Goal: Transaction & Acquisition: Purchase product/service

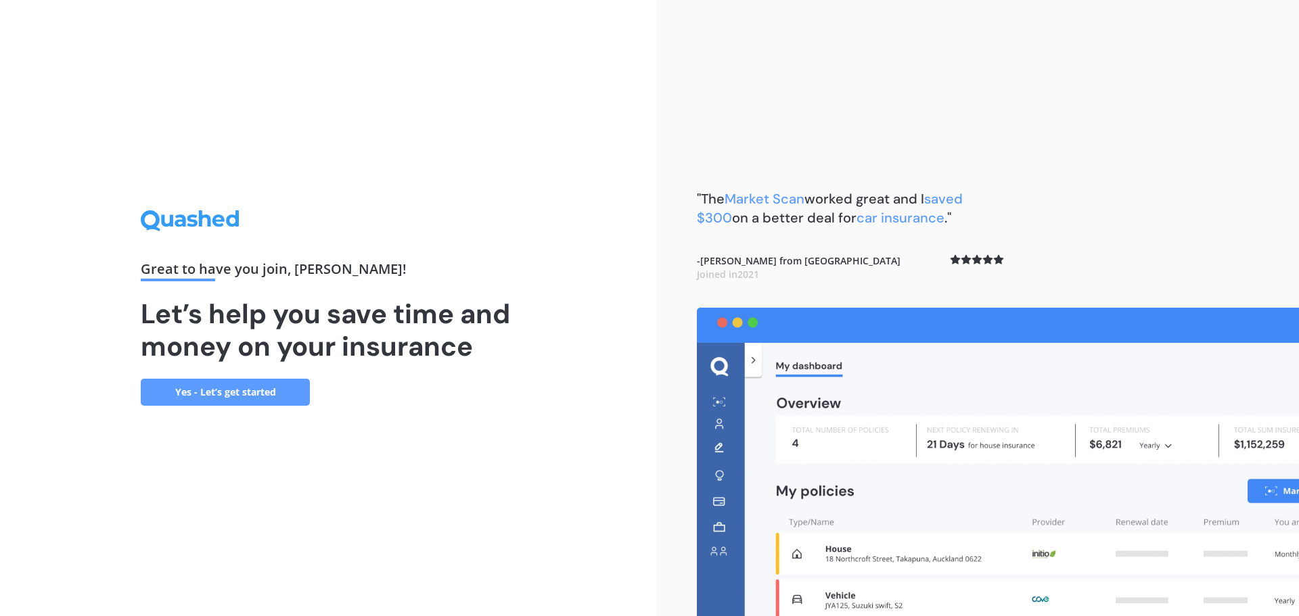
click at [254, 389] on link "Yes - Let’s get started" at bounding box center [225, 392] width 169 height 27
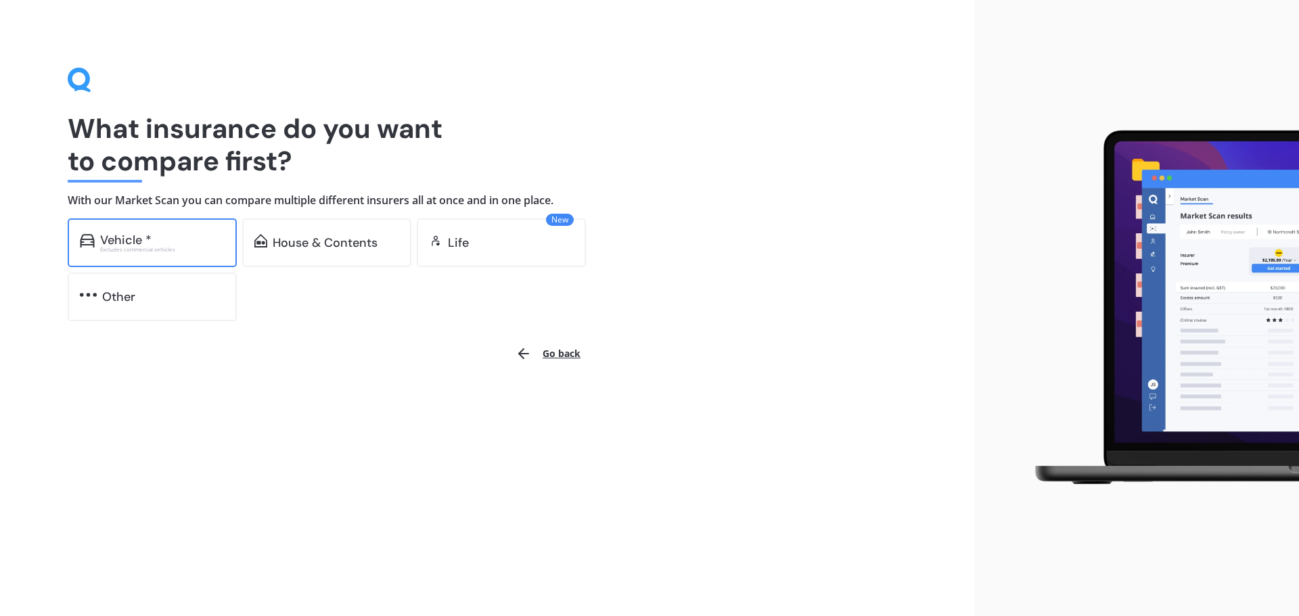
click at [104, 241] on div "Vehicle *" at bounding box center [125, 240] width 51 height 14
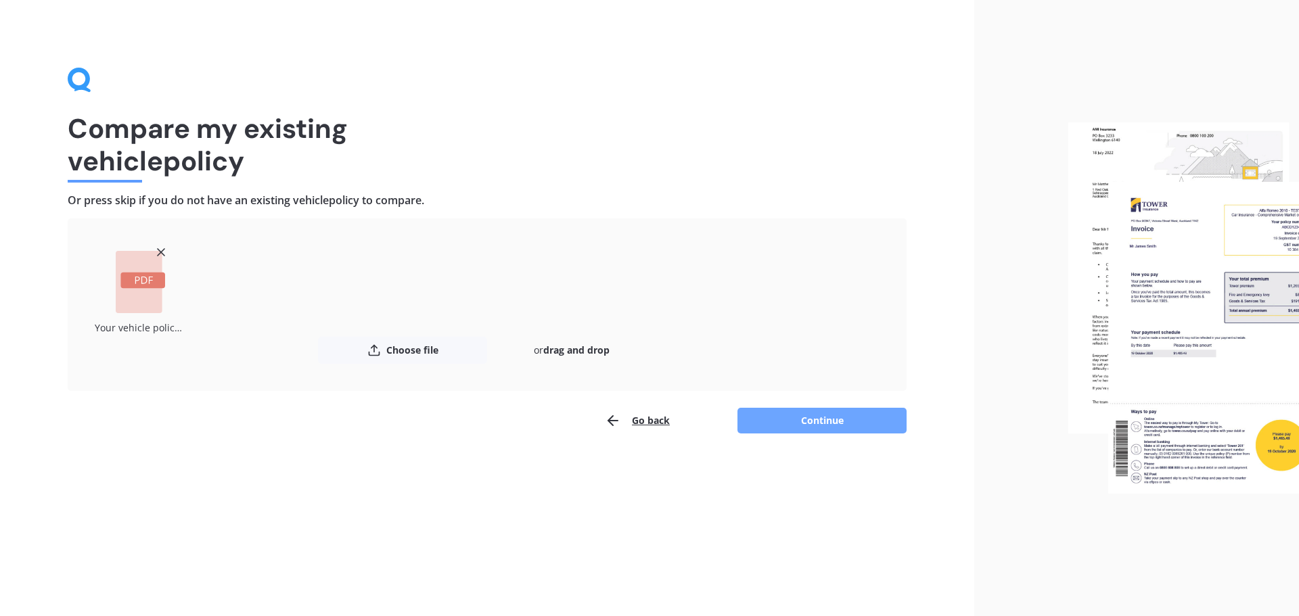
click at [822, 420] on button "Continue" at bounding box center [822, 421] width 169 height 26
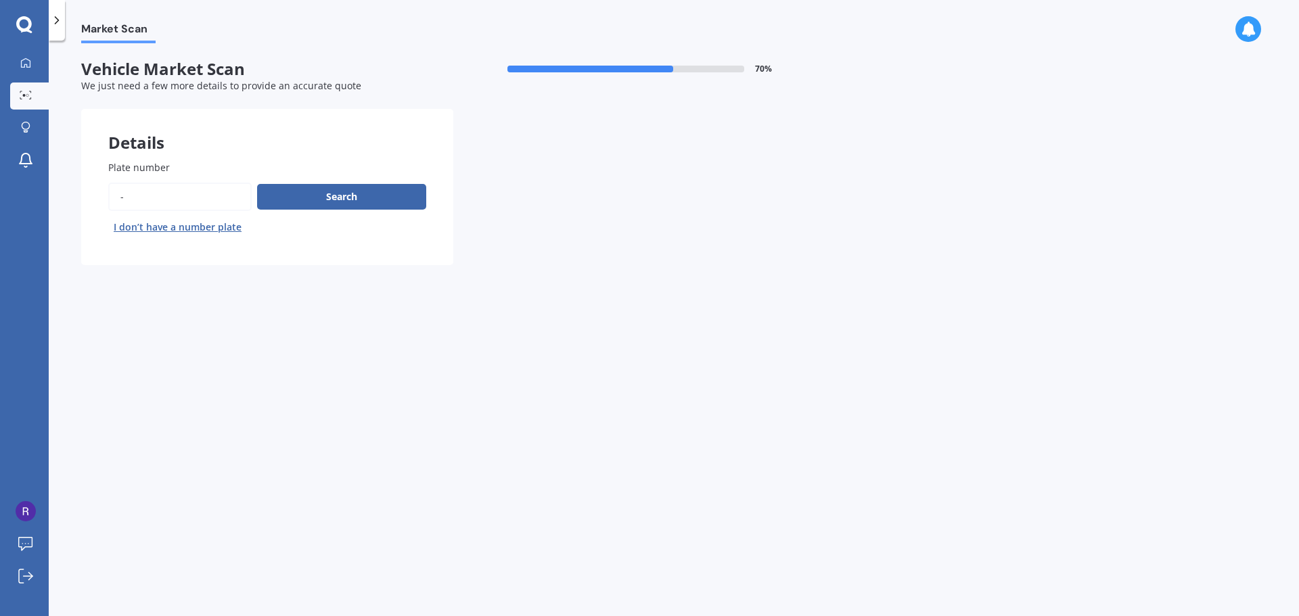
click at [161, 168] on span "Plate number" at bounding box center [139, 167] width 62 height 13
click at [161, 183] on input "Plate number" at bounding box center [179, 197] width 143 height 28
type input "bxp"
click at [332, 198] on button "Search" at bounding box center [341, 197] width 169 height 26
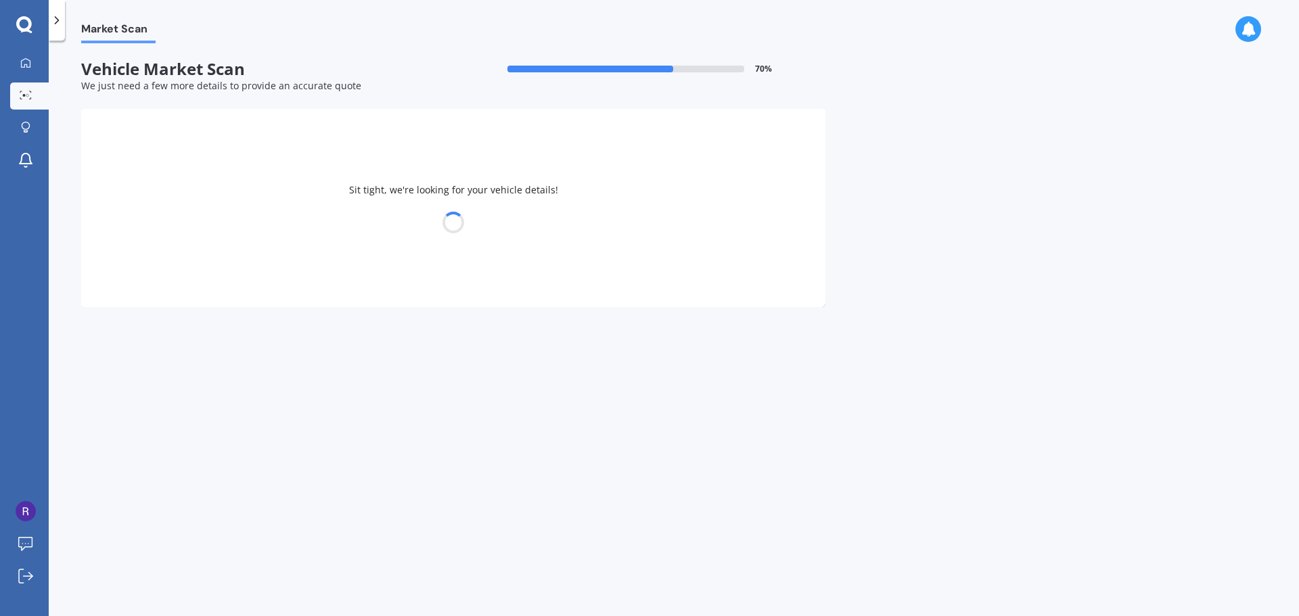
select select "AUDI"
select select "Q2"
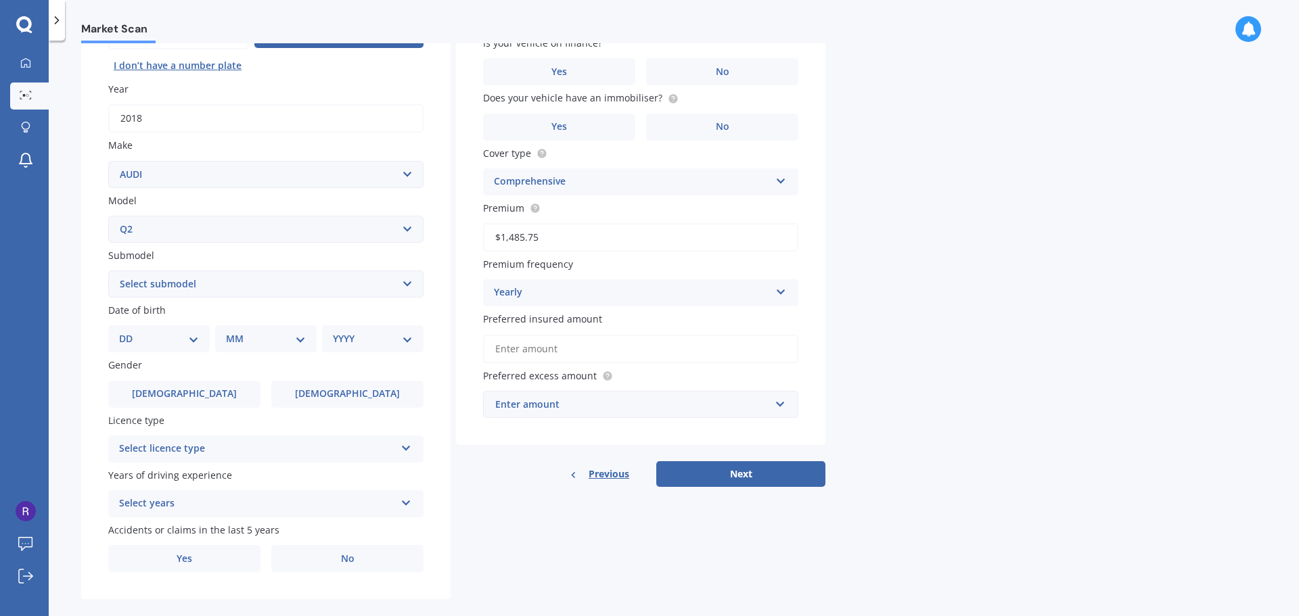
scroll to position [180, 0]
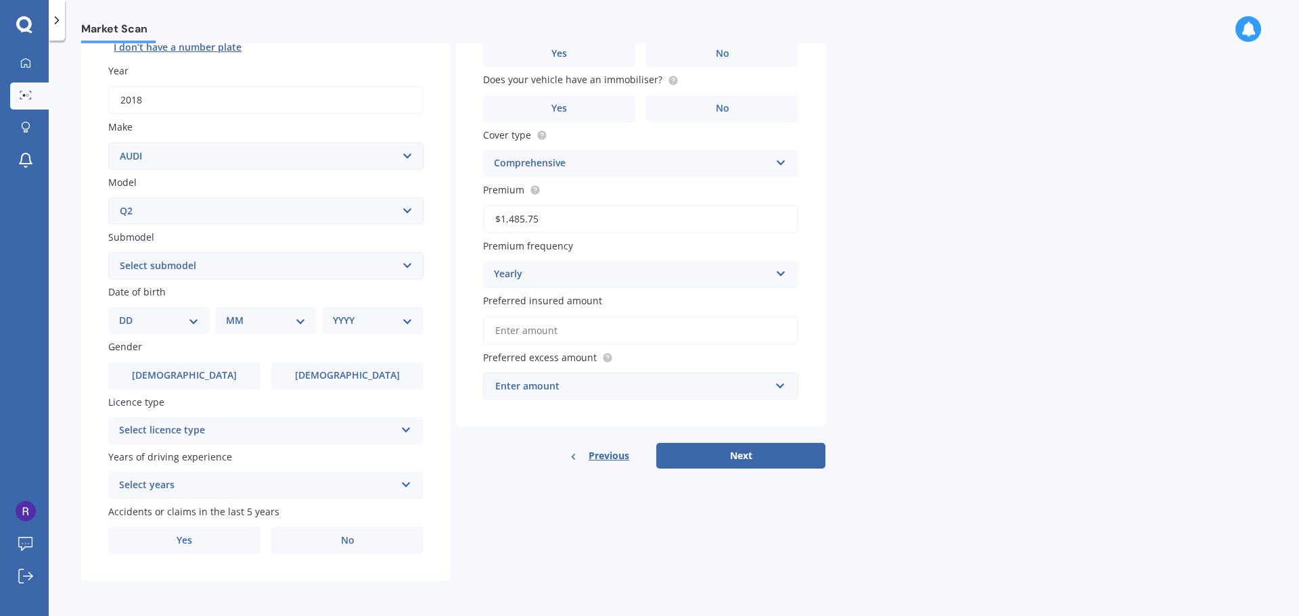
click at [188, 320] on select "DD 01 02 03 04 05 06 07 08 09 10 11 12 13 14 15 16 17 18 19 20 21 22 23 24 25 2…" at bounding box center [159, 320] width 80 height 15
select select "25"
click at [130, 313] on select "DD 01 02 03 04 05 06 07 08 09 10 11 12 13 14 15 16 17 18 19 20 21 22 23 24 25 2…" at bounding box center [159, 320] width 80 height 15
click at [239, 323] on select "MM 01 02 03 04 05 06 07 08 09 10 11 12" at bounding box center [268, 320] width 74 height 15
select select "09"
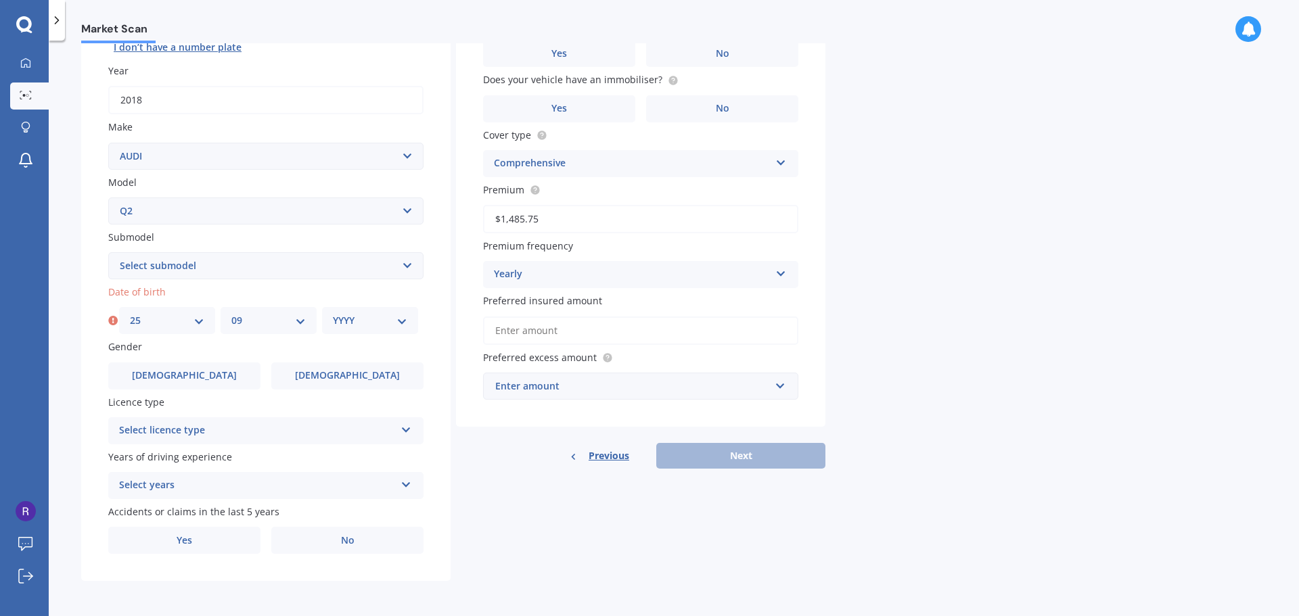
click at [231, 313] on select "MM 01 02 03 04 05 06 07 08 09 10 11 12" at bounding box center [268, 320] width 74 height 15
click at [338, 320] on select "YYYY 2025 2024 2023 2022 2021 2020 2019 2018 2017 2016 2015 2014 2013 2012 2011…" at bounding box center [370, 320] width 74 height 15
select select "1949"
click at [333, 313] on select "YYYY 2025 2024 2023 2022 2021 2020 2019 2018 2017 2016 2015 2014 2013 2012 2011…" at bounding box center [370, 320] width 74 height 15
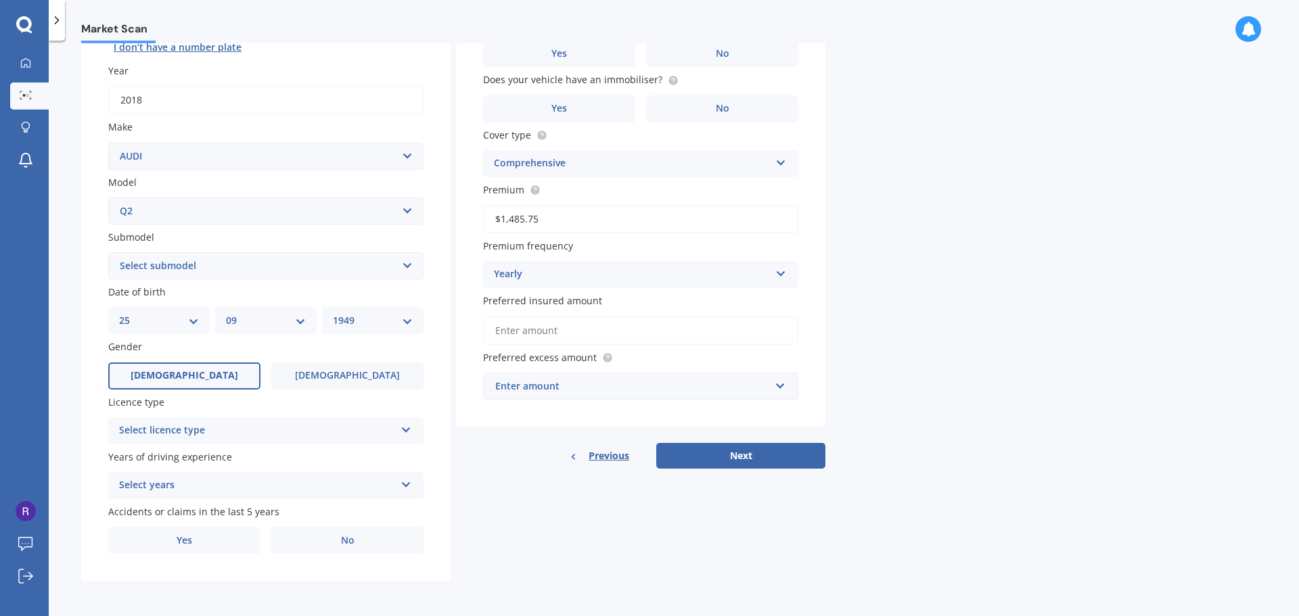
click at [198, 377] on label "[DEMOGRAPHIC_DATA]" at bounding box center [184, 376] width 152 height 27
click at [0, 0] on input "[DEMOGRAPHIC_DATA]" at bounding box center [0, 0] width 0 height 0
click at [164, 431] on div "Select licence type" at bounding box center [257, 431] width 276 height 16
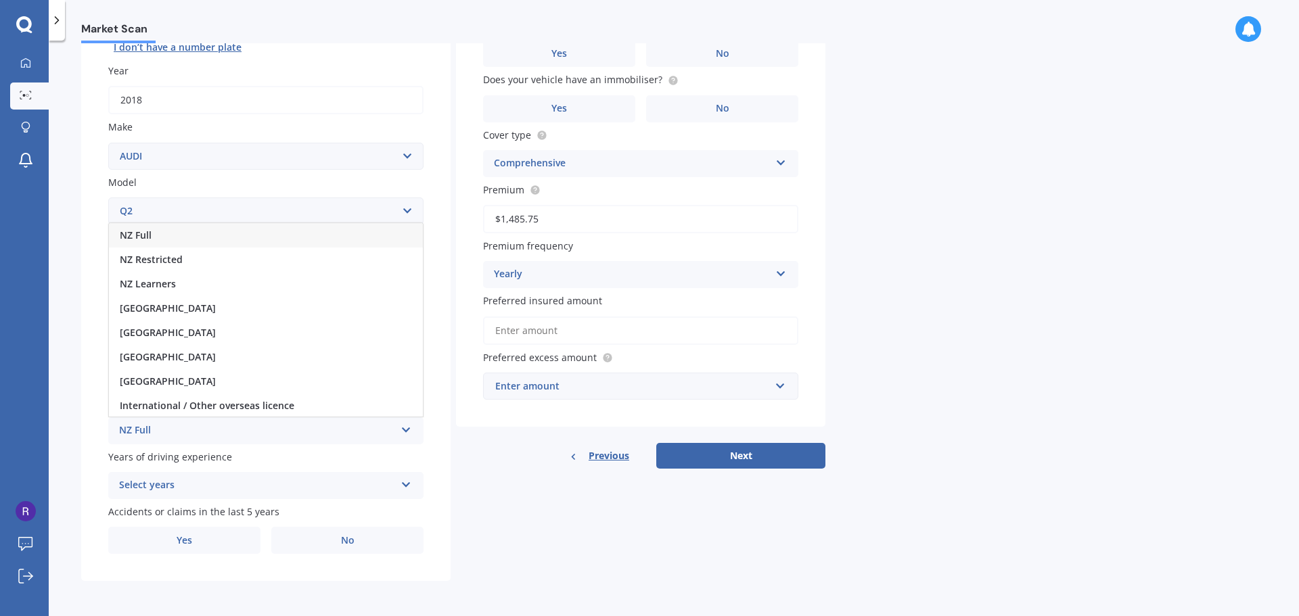
click at [134, 238] on span "NZ Full" at bounding box center [136, 235] width 32 height 13
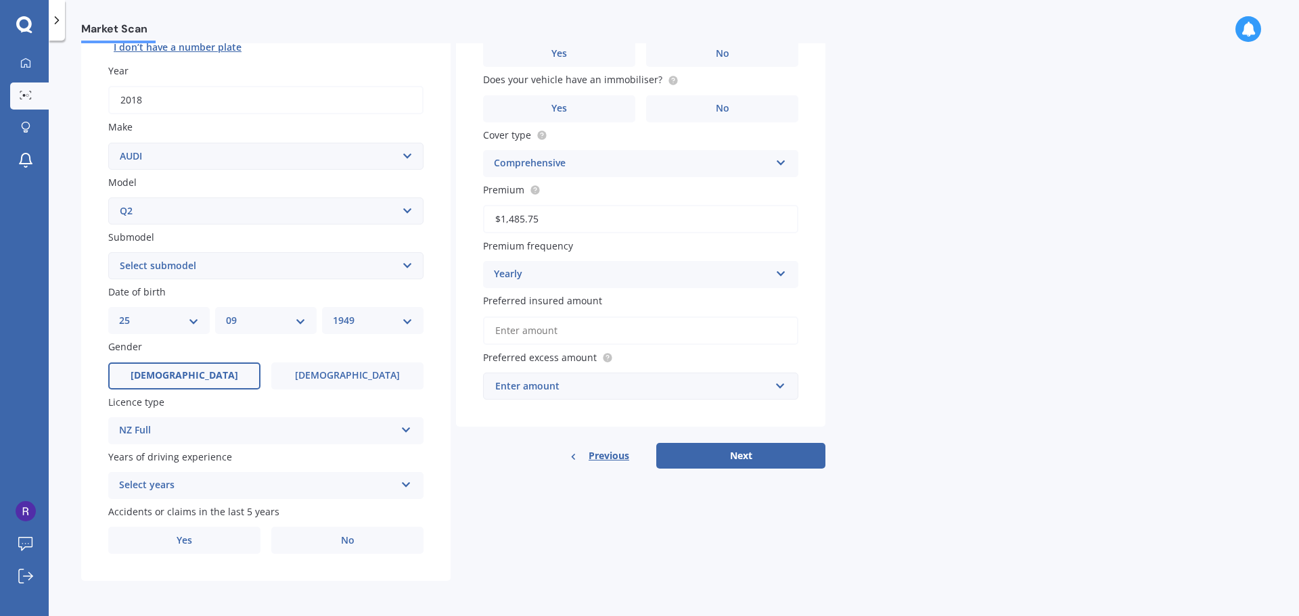
click at [405, 484] on icon at bounding box center [407, 482] width 12 height 9
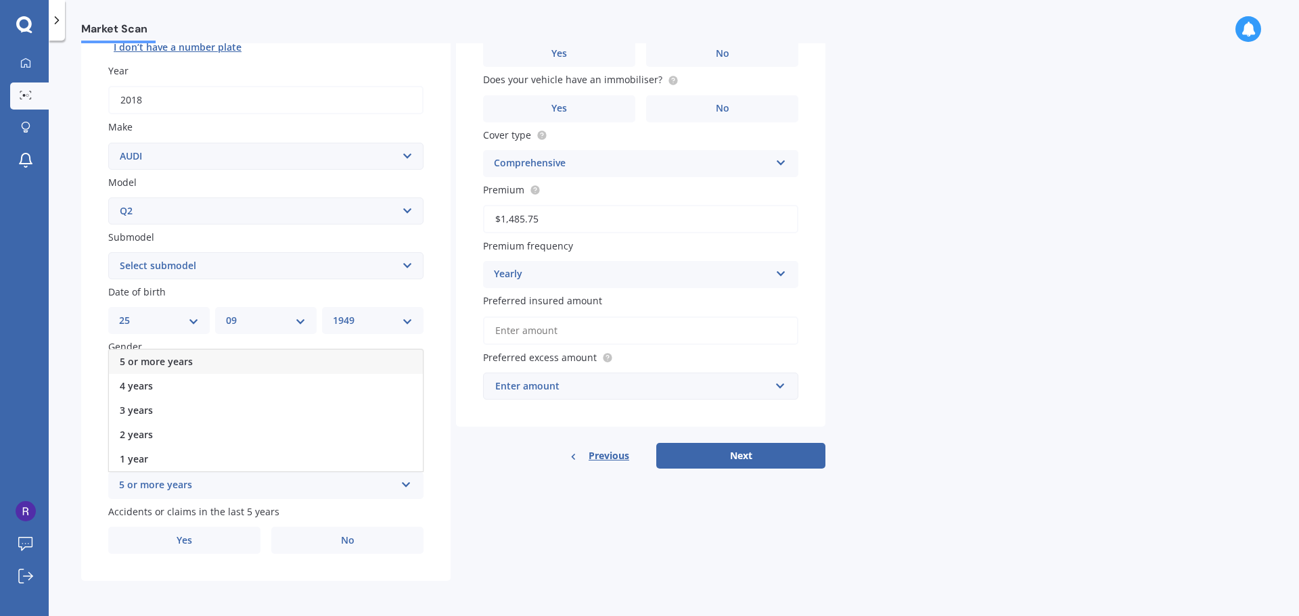
click at [169, 487] on div "5 or more years" at bounding box center [257, 486] width 276 height 16
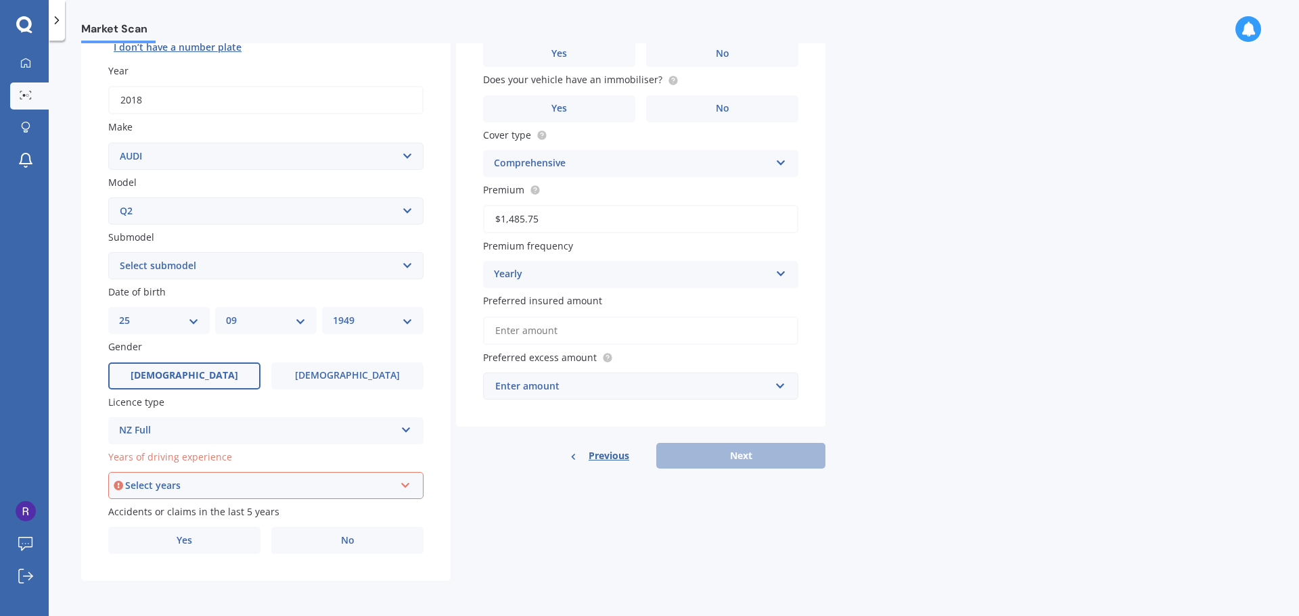
click at [286, 486] on div "Select years" at bounding box center [259, 485] width 269 height 15
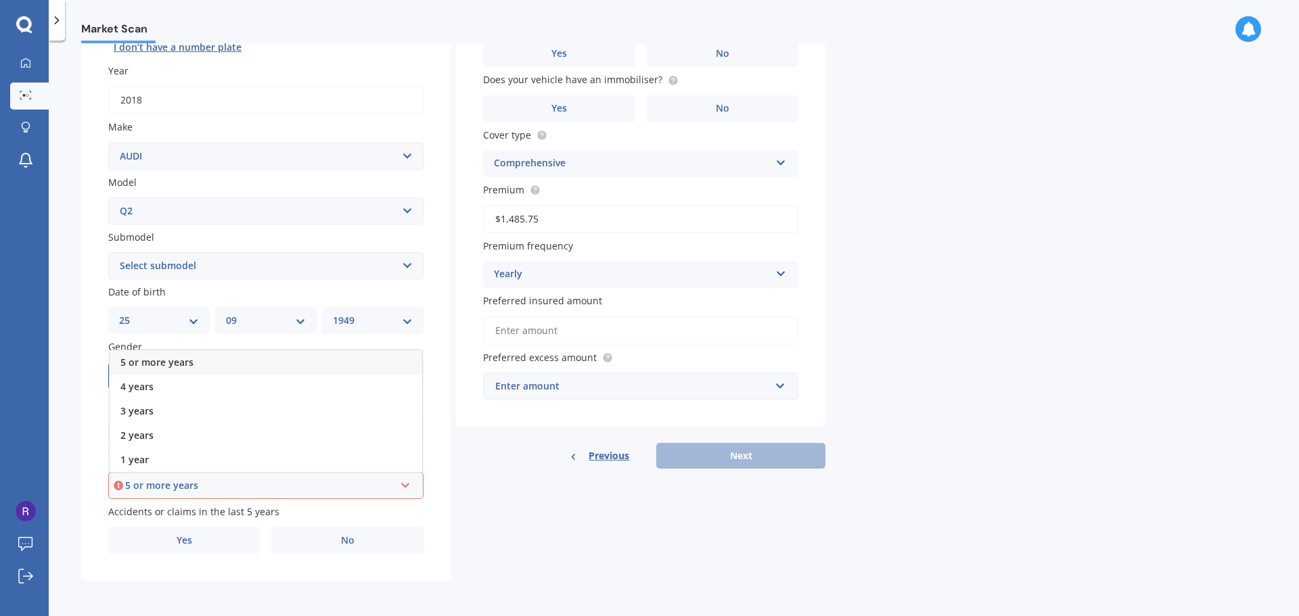
click at [141, 365] on span "5 or more years" at bounding box center [156, 362] width 73 height 13
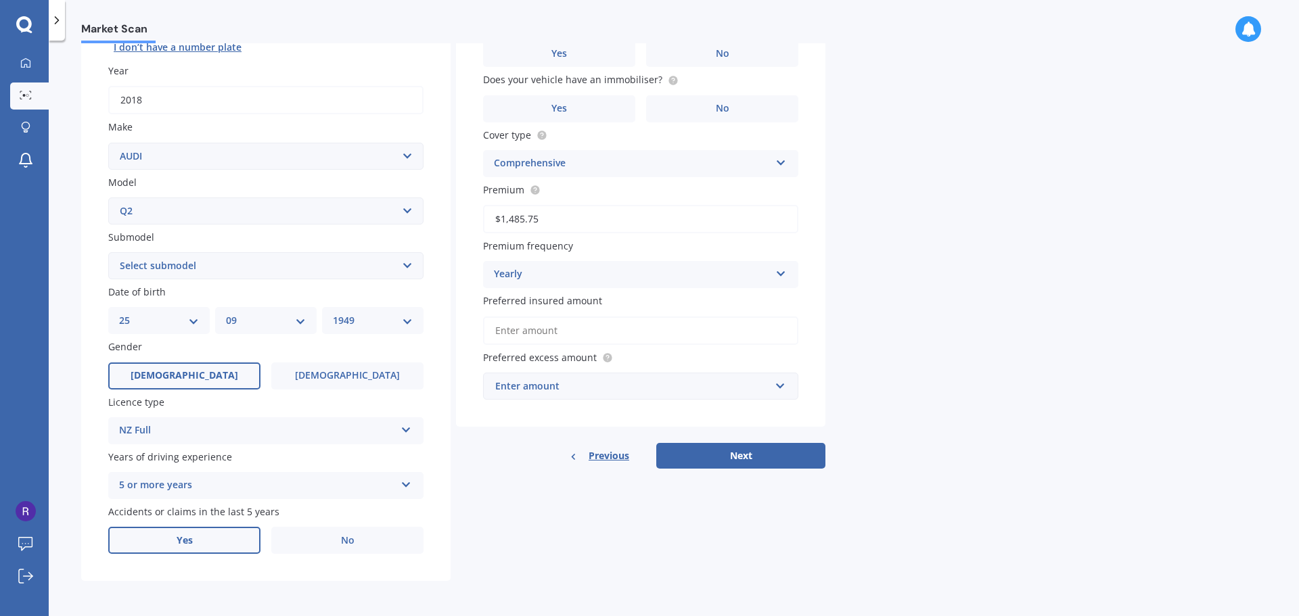
click at [185, 543] on span "Yes" at bounding box center [185, 541] width 16 height 12
click at [0, 0] on input "Yes" at bounding box center [0, 0] width 0 height 0
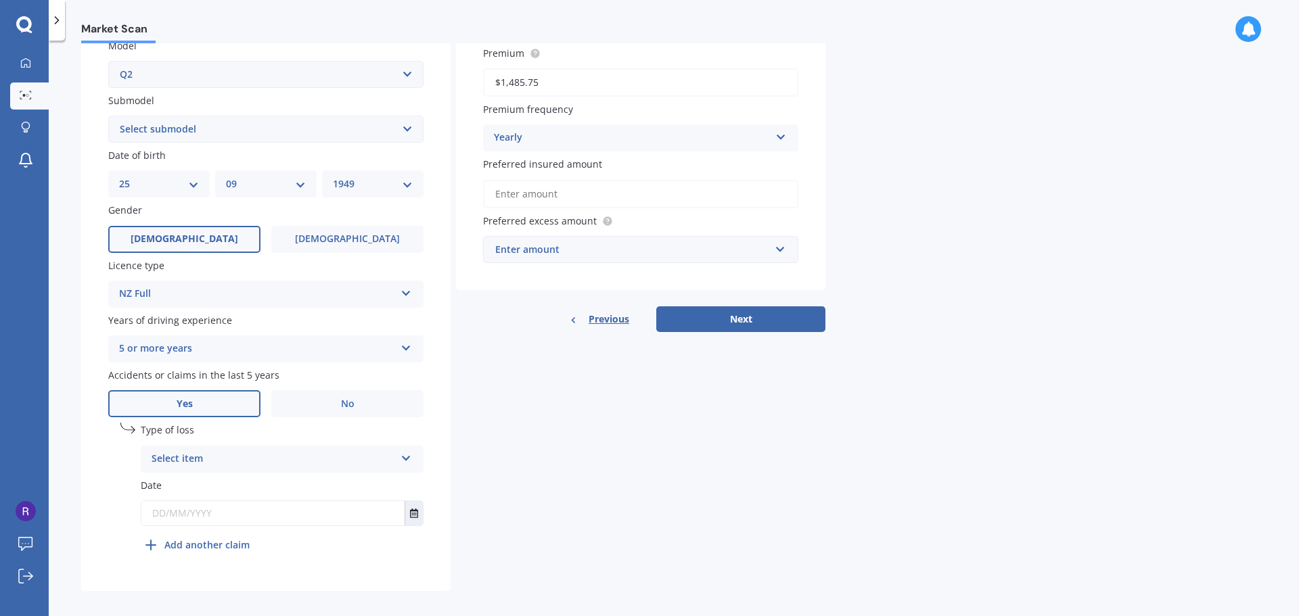
scroll to position [327, 0]
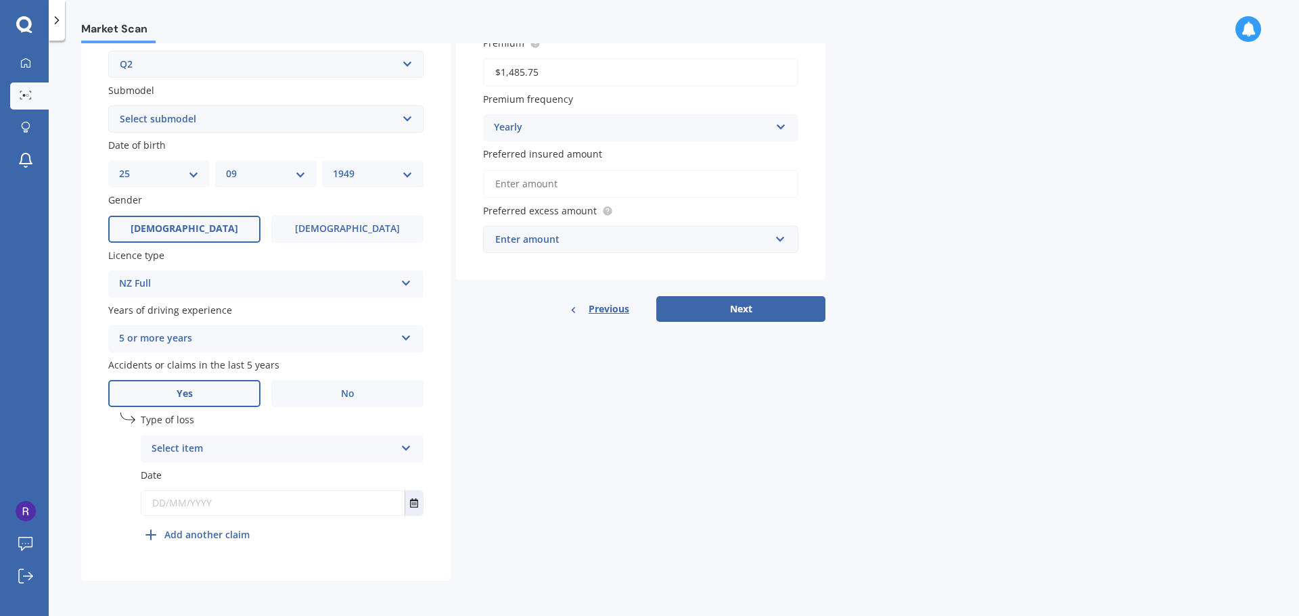
click at [196, 448] on div "Select item" at bounding box center [274, 449] width 244 height 16
click at [198, 476] on span "At fault accident" at bounding box center [190, 475] width 76 height 13
click at [177, 504] on input "text" at bounding box center [272, 503] width 263 height 24
click at [217, 501] on input "text" at bounding box center [272, 503] width 263 height 24
type input "[DATE]"
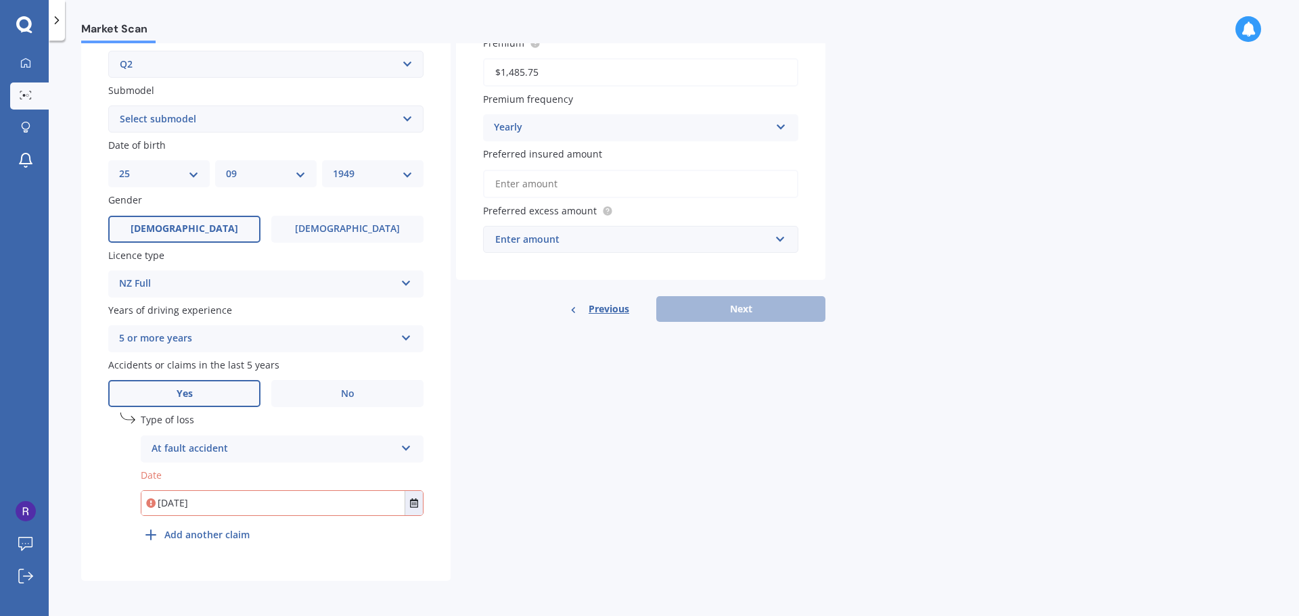
click at [487, 513] on div "Details Plate number Search I don’t have a number plate Year [DATE] Make Select…" at bounding box center [453, 181] width 744 height 799
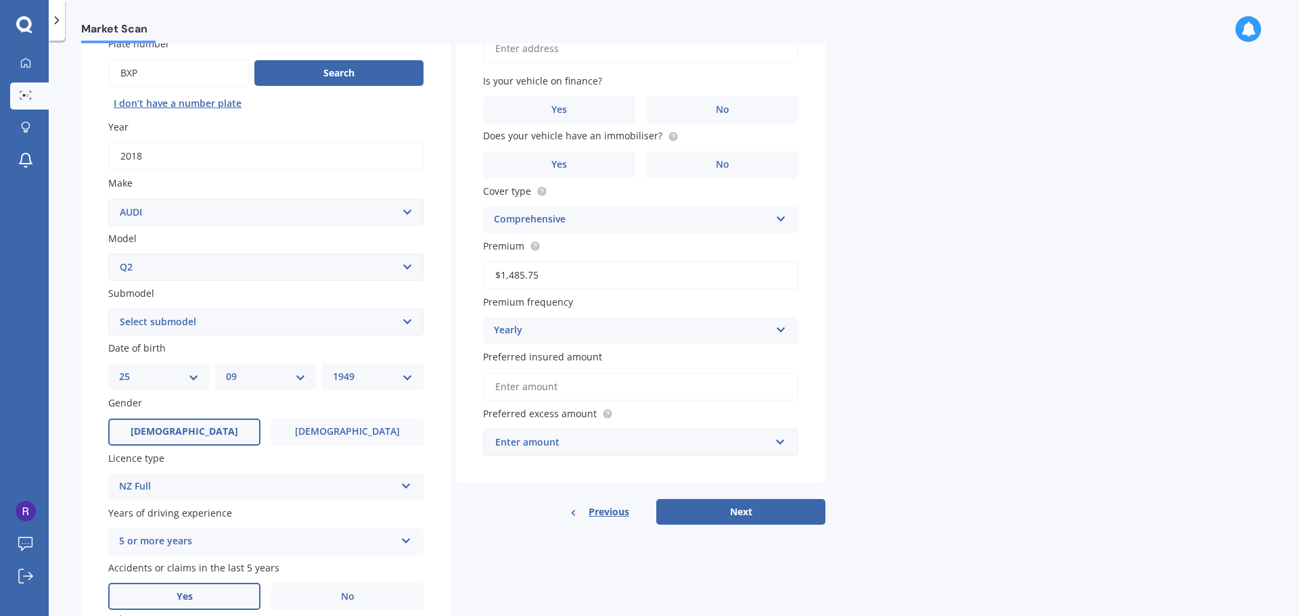
scroll to position [0, 0]
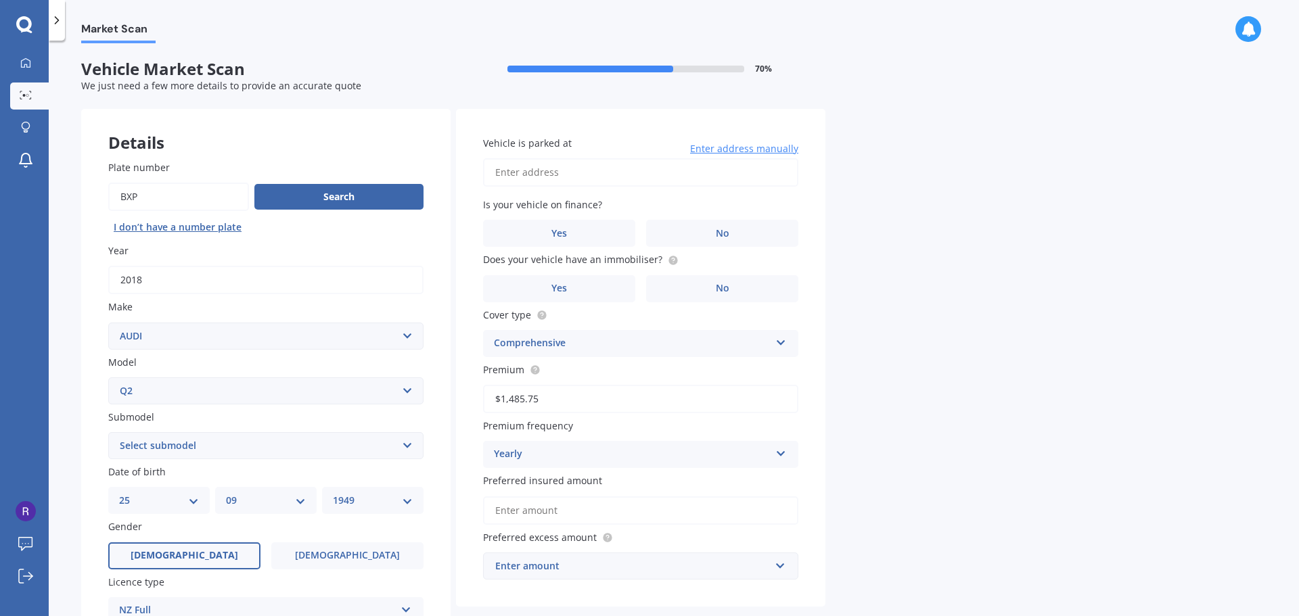
click at [545, 175] on input "Vehicle is parked at" at bounding box center [640, 172] width 315 height 28
type input "[STREET_ADDRESS]"
click at [725, 229] on span "No" at bounding box center [723, 234] width 14 height 12
click at [0, 0] on input "No" at bounding box center [0, 0] width 0 height 0
click at [575, 292] on label "Yes" at bounding box center [559, 288] width 152 height 27
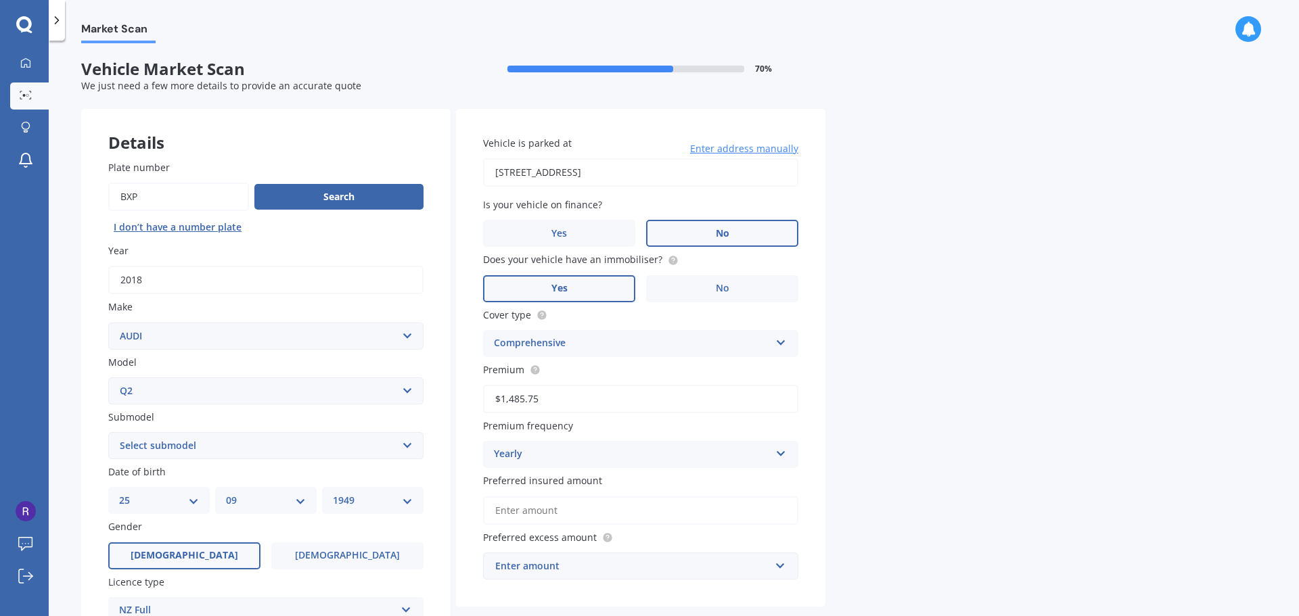
click at [0, 0] on input "Yes" at bounding box center [0, 0] width 0 height 0
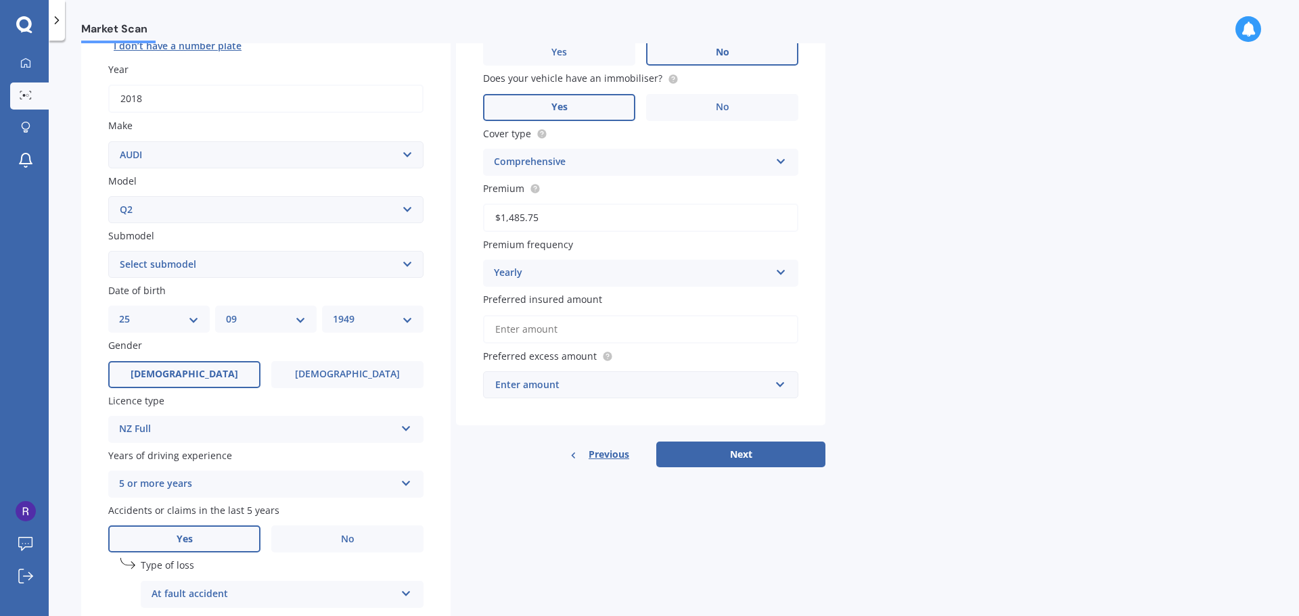
scroll to position [203, 0]
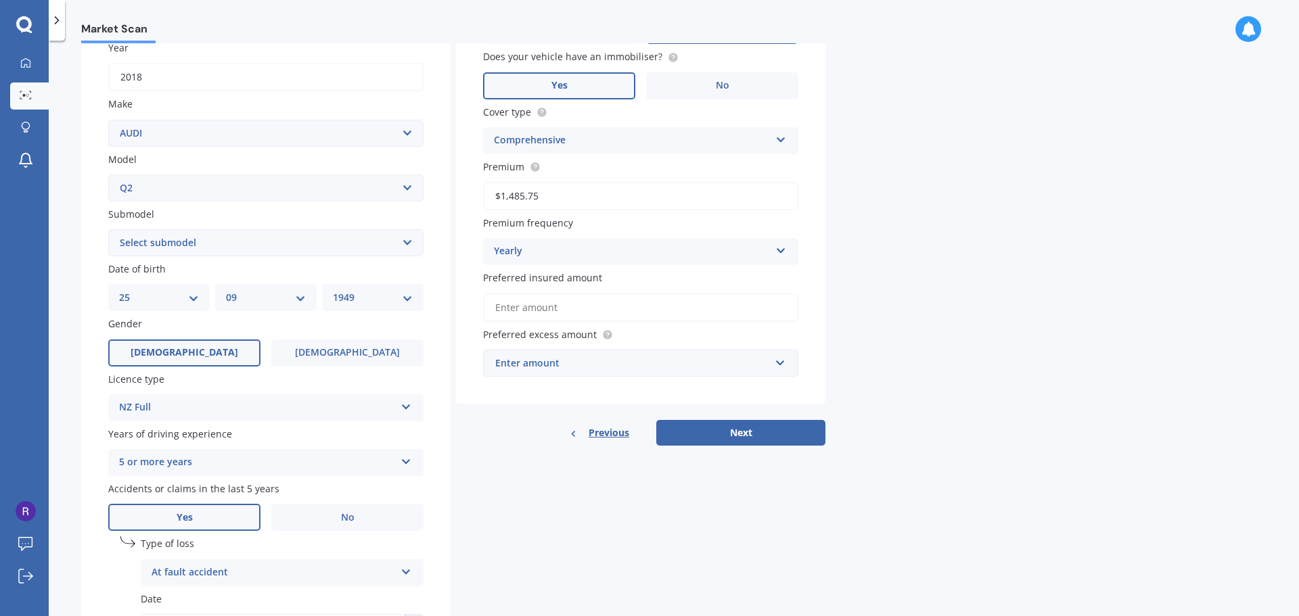
click at [572, 311] on input "Preferred insured amount" at bounding box center [640, 308] width 315 height 28
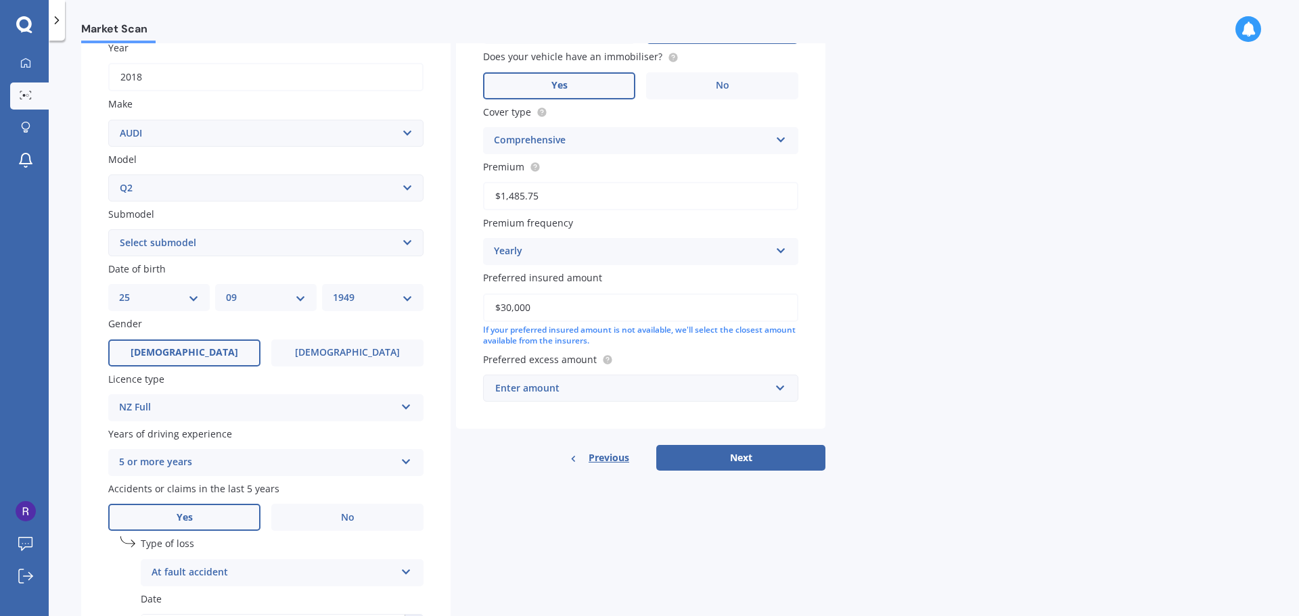
type input "$30,000"
click at [779, 385] on input "text" at bounding box center [636, 389] width 303 height 26
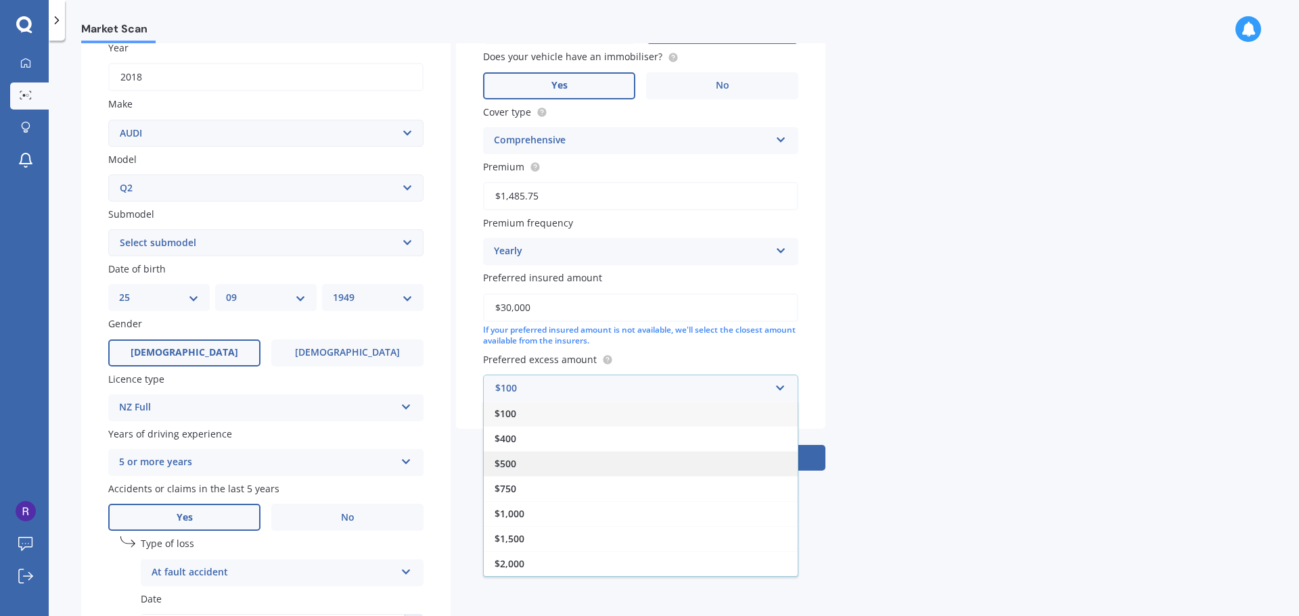
click at [514, 463] on span "$500" at bounding box center [506, 463] width 22 height 13
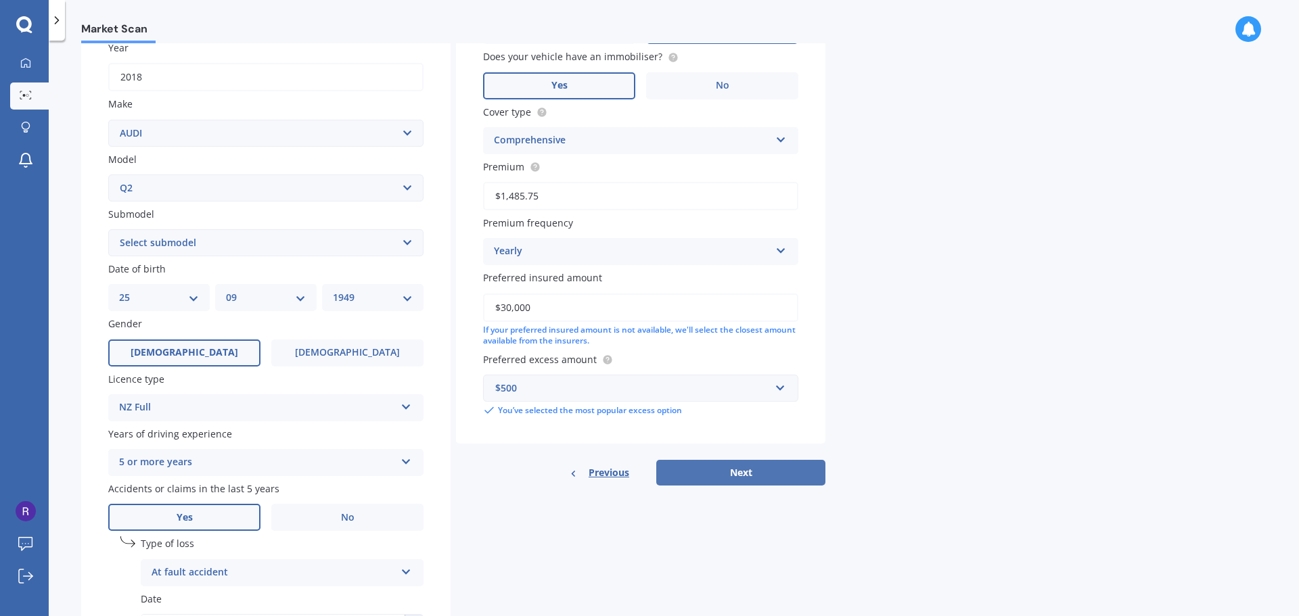
click at [740, 475] on button "Next" at bounding box center [740, 473] width 169 height 26
click at [403, 240] on select "Select submodel TFSI" at bounding box center [265, 242] width 315 height 27
select select "TFSI"
click at [108, 229] on select "Select submodel TFSI" at bounding box center [265, 242] width 315 height 27
click at [725, 474] on button "Next" at bounding box center [740, 473] width 169 height 26
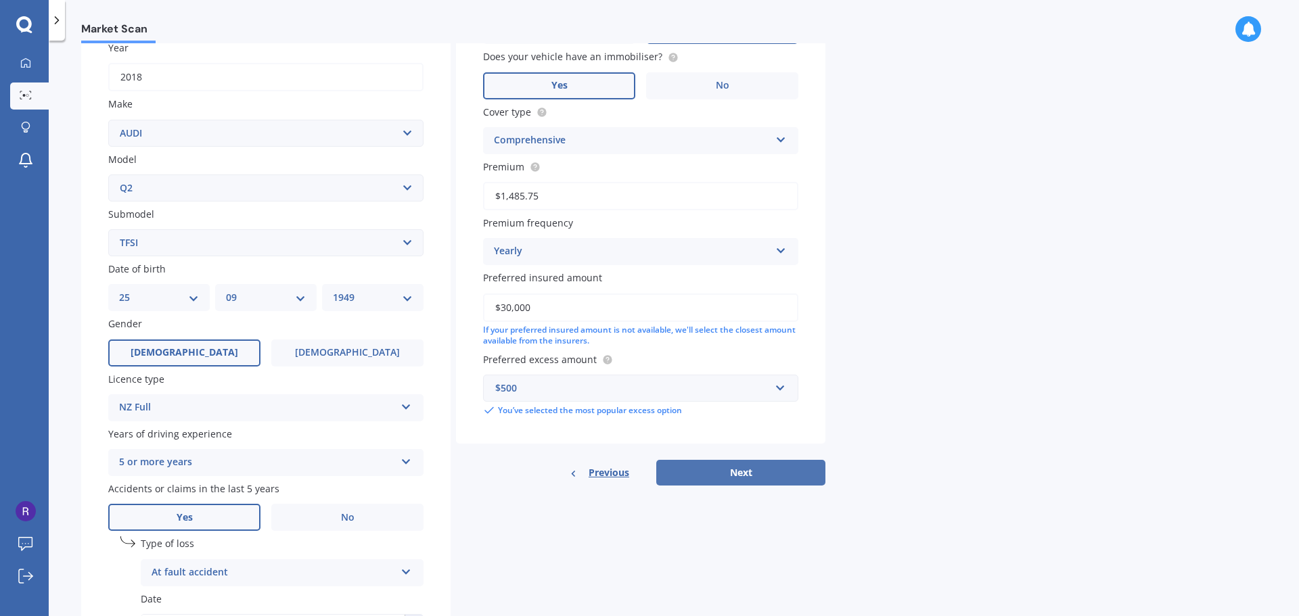
select select "25"
select select "09"
select select "1949"
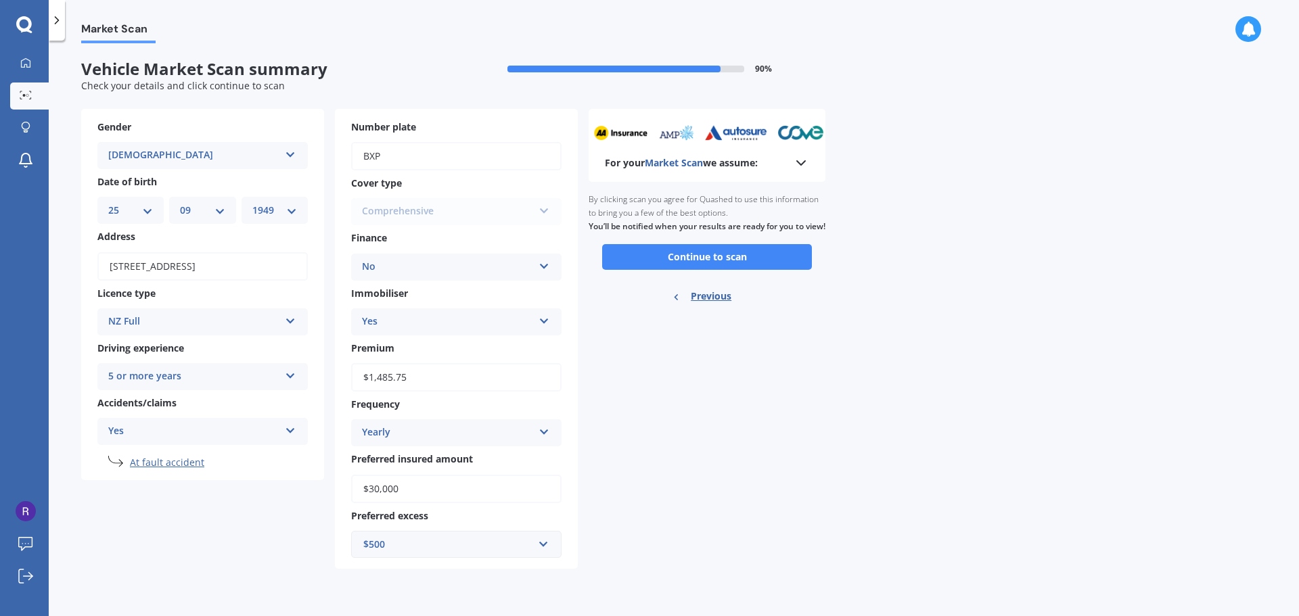
scroll to position [0, 0]
click at [669, 270] on button "Continue to scan" at bounding box center [707, 257] width 210 height 26
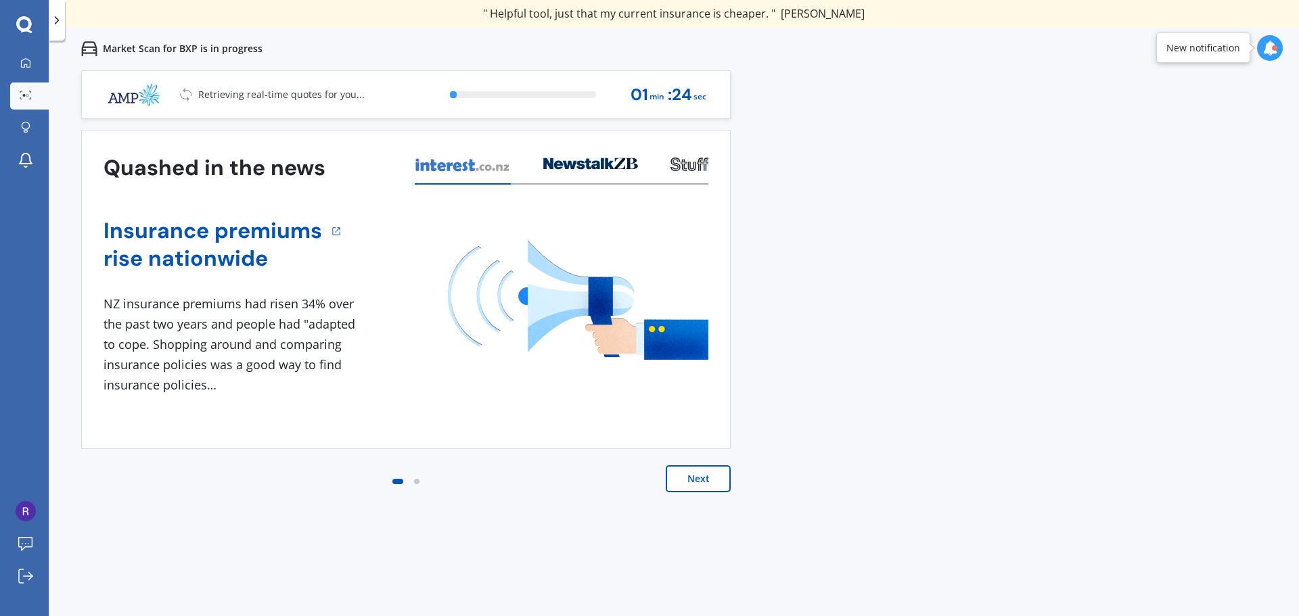
click at [704, 480] on button "Next" at bounding box center [698, 479] width 65 height 27
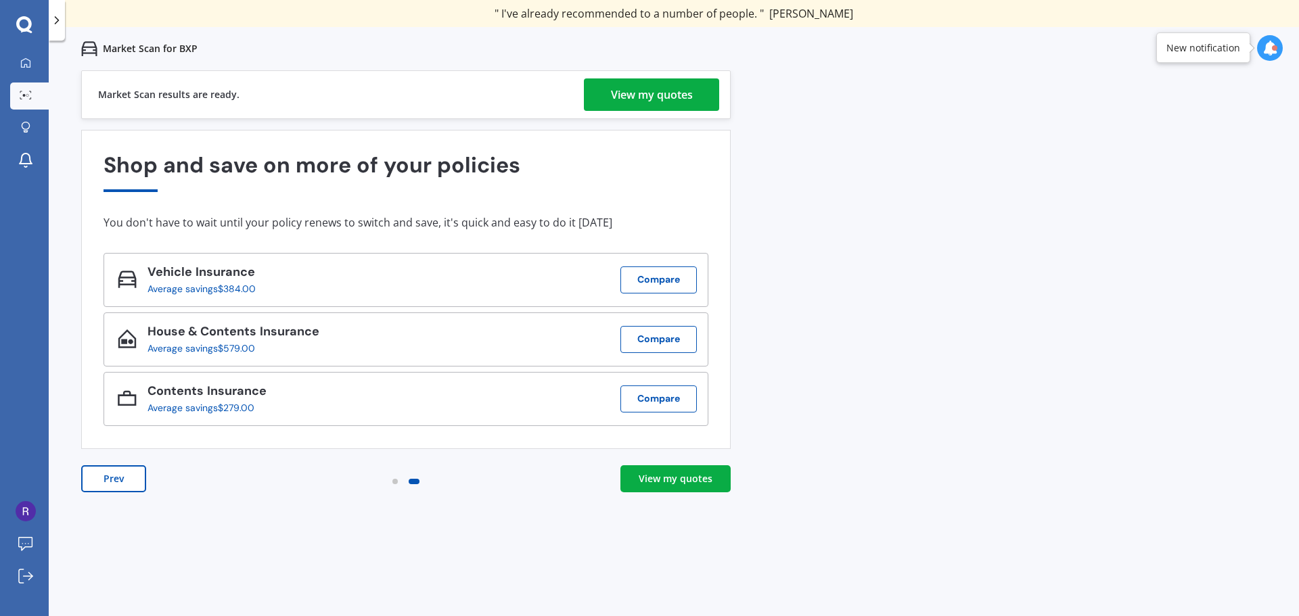
click at [670, 93] on div "View my quotes" at bounding box center [652, 94] width 82 height 32
